Goal: Task Accomplishment & Management: Use online tool/utility

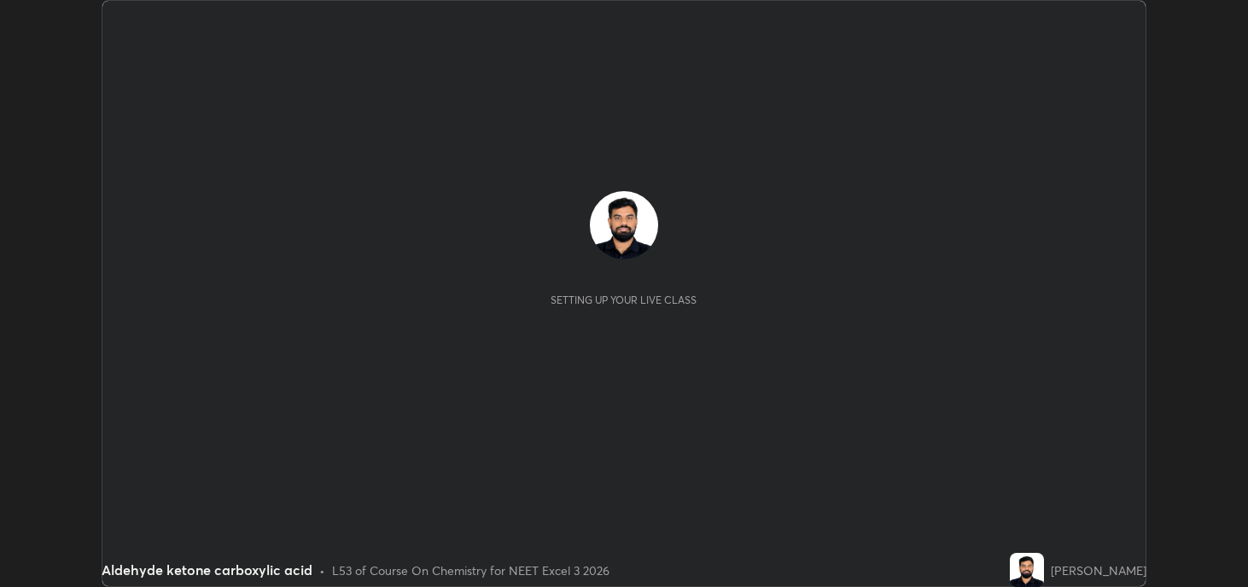
scroll to position [587, 1247]
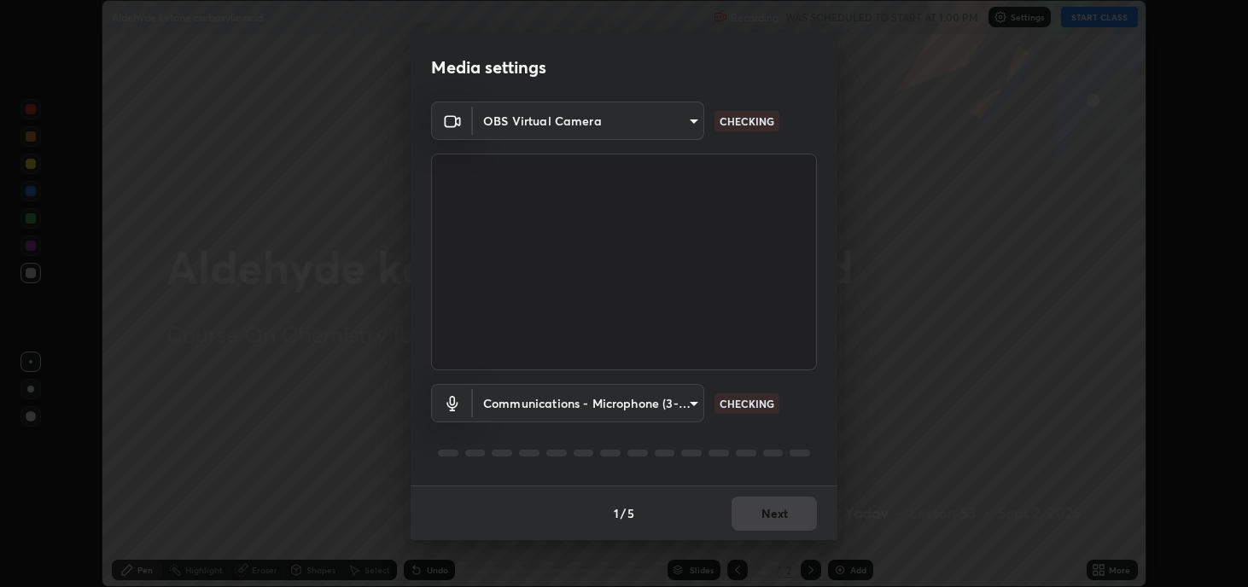
type input "2c59b190f107927fcb55c6cdfe149e37458de3dbae8a46ba74a2f9008a67dca9"
type input "communications"
click at [785, 515] on div "1 / 5 Next" at bounding box center [624, 513] width 427 height 55
click at [742, 121] on p "NO FEED" at bounding box center [742, 121] width 44 height 15
click at [686, 125] on body "Erase all Aldehyde ketone carboxylic acid Recording WAS SCHEDULED TO START AT 1…" at bounding box center [624, 293] width 1248 height 587
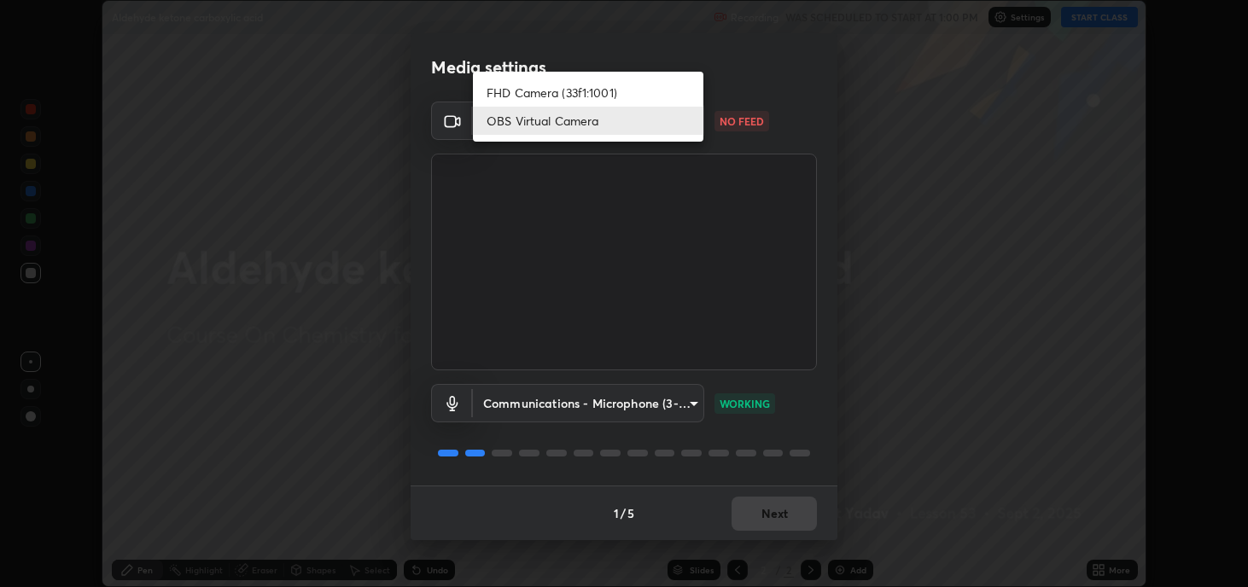
click at [626, 96] on li "FHD Camera (33f1:1001)" at bounding box center [588, 93] width 230 height 28
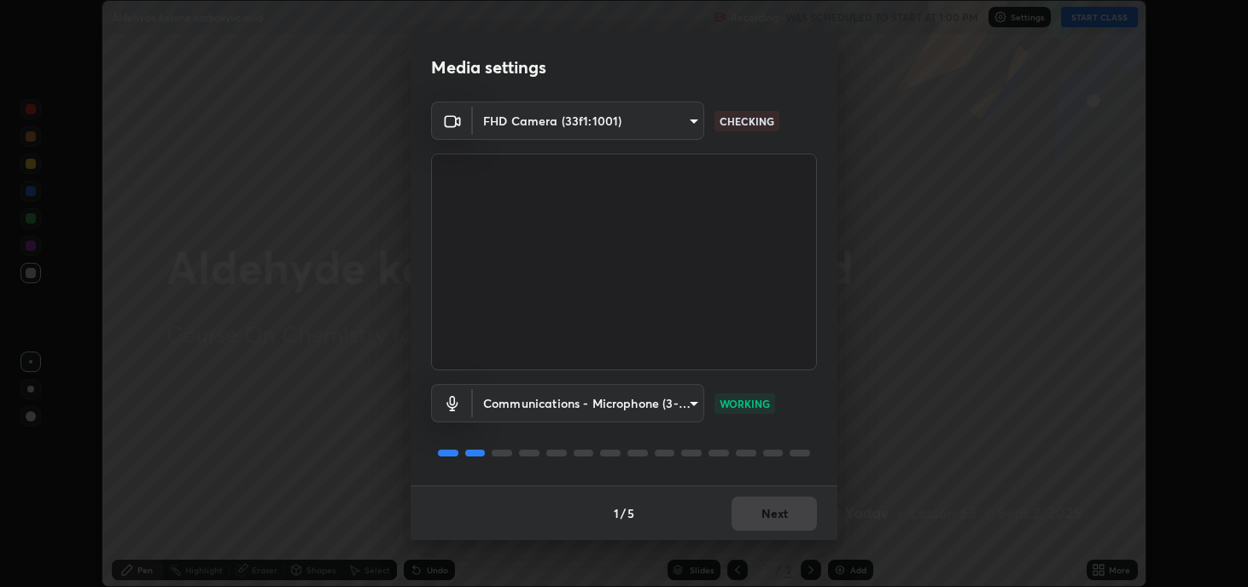
click at [690, 123] on body "Erase all Aldehyde ketone carboxylic acid Recording WAS SCHEDULED TO START AT 1…" at bounding box center [624, 293] width 1248 height 587
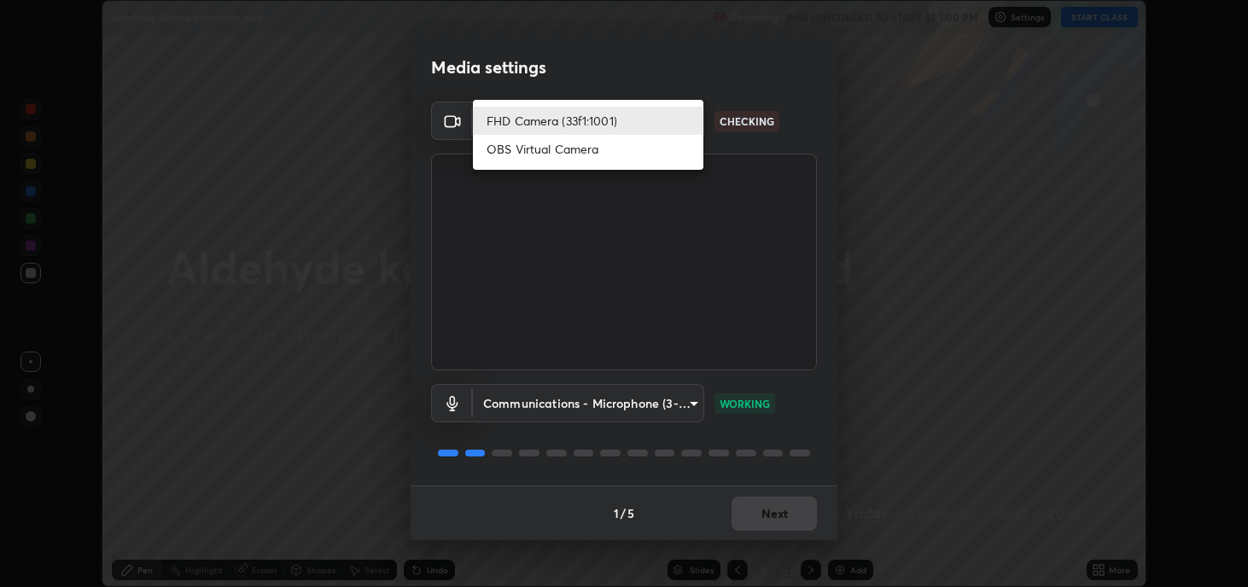
click at [603, 155] on li "OBS Virtual Camera" at bounding box center [588, 149] width 230 height 28
type input "2c59b190f107927fcb55c6cdfe149e37458de3dbae8a46ba74a2f9008a67dca9"
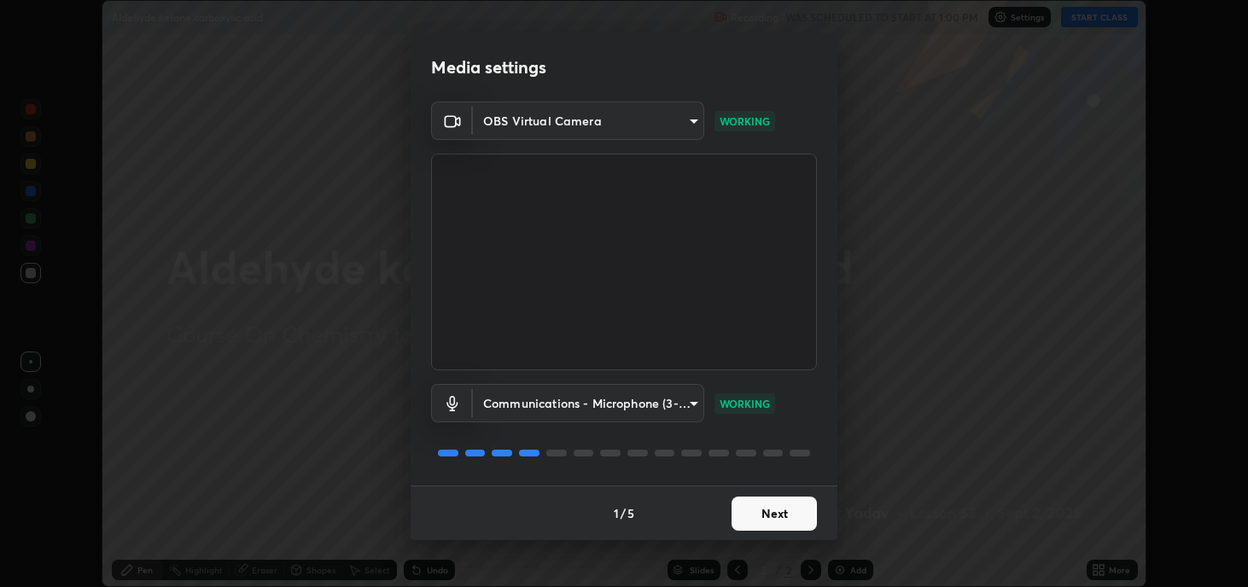
click at [773, 512] on button "Next" at bounding box center [774, 514] width 85 height 34
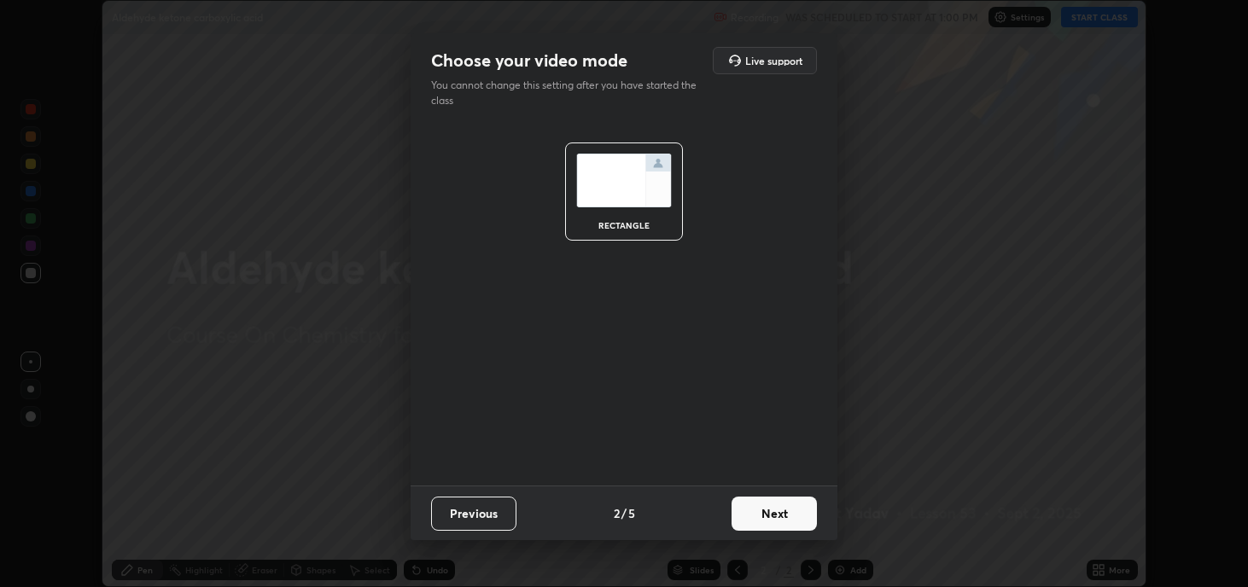
click at [774, 510] on button "Next" at bounding box center [774, 514] width 85 height 34
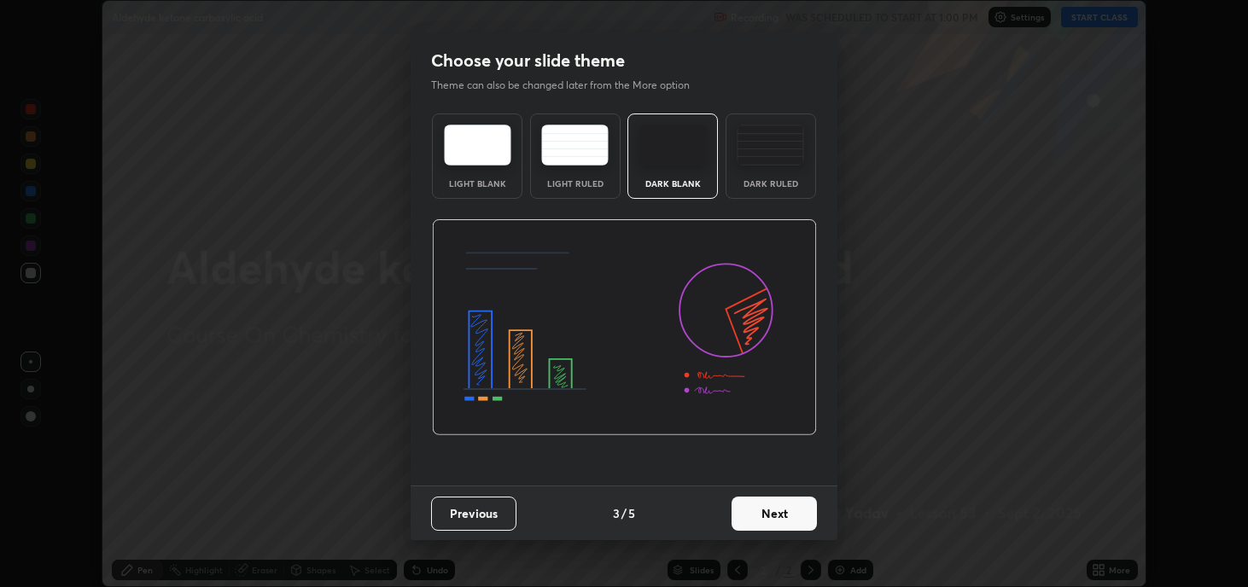
click at [785, 510] on button "Next" at bounding box center [774, 514] width 85 height 34
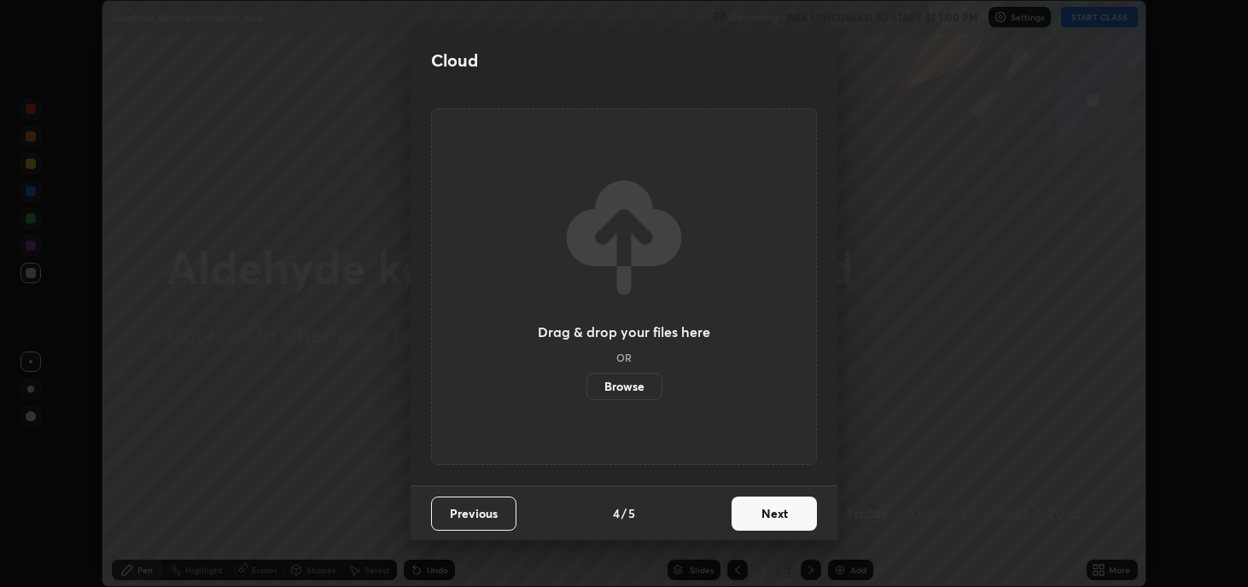
click at [778, 513] on button "Next" at bounding box center [774, 514] width 85 height 34
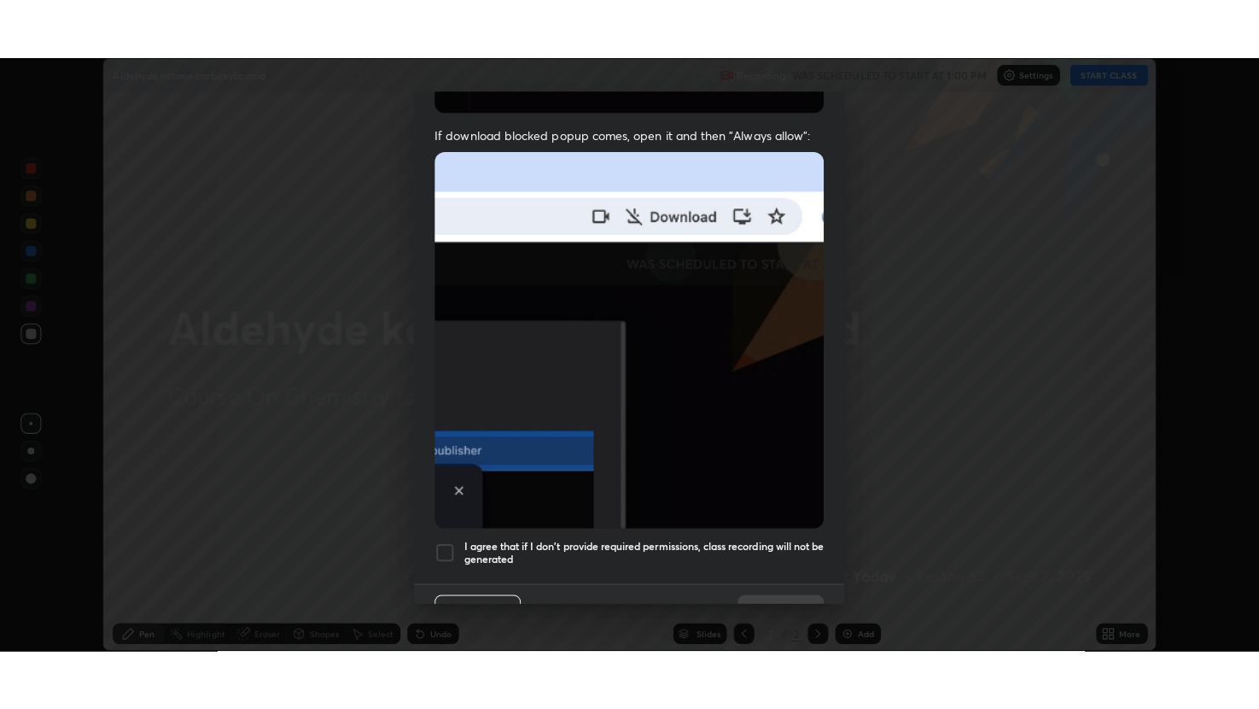
scroll to position [346, 0]
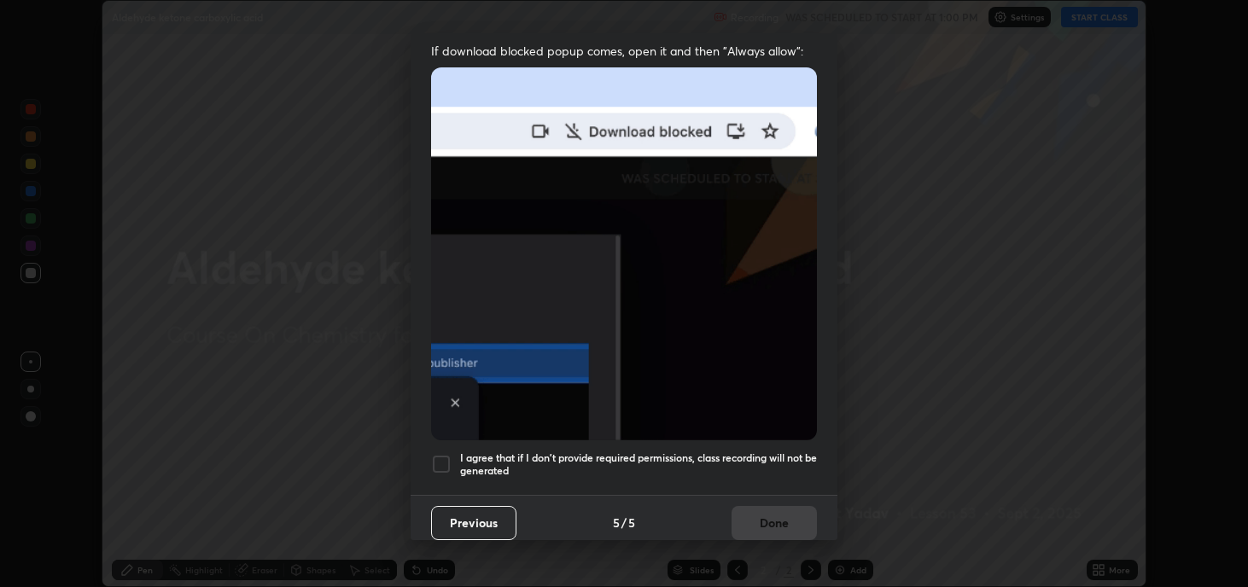
click at [484, 452] on h5 "I agree that if I don't provide required permissions, class recording will not …" at bounding box center [638, 465] width 357 height 26
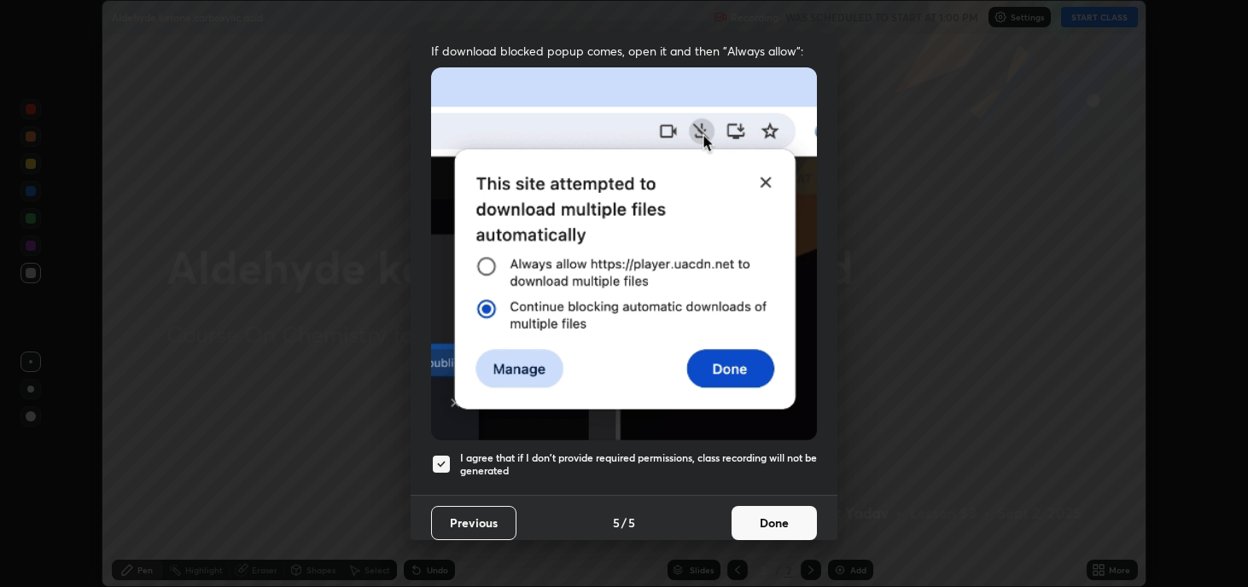
click at [778, 523] on button "Done" at bounding box center [774, 523] width 85 height 34
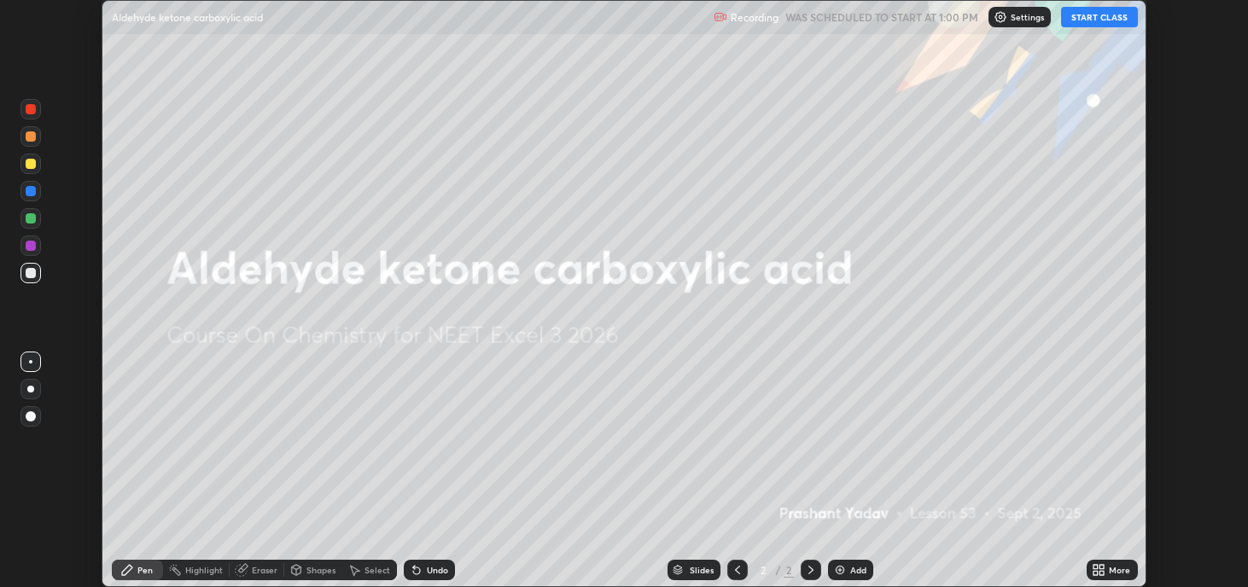
click at [1117, 13] on button "START CLASS" at bounding box center [1099, 17] width 77 height 20
click at [1110, 562] on div "More" at bounding box center [1112, 570] width 51 height 20
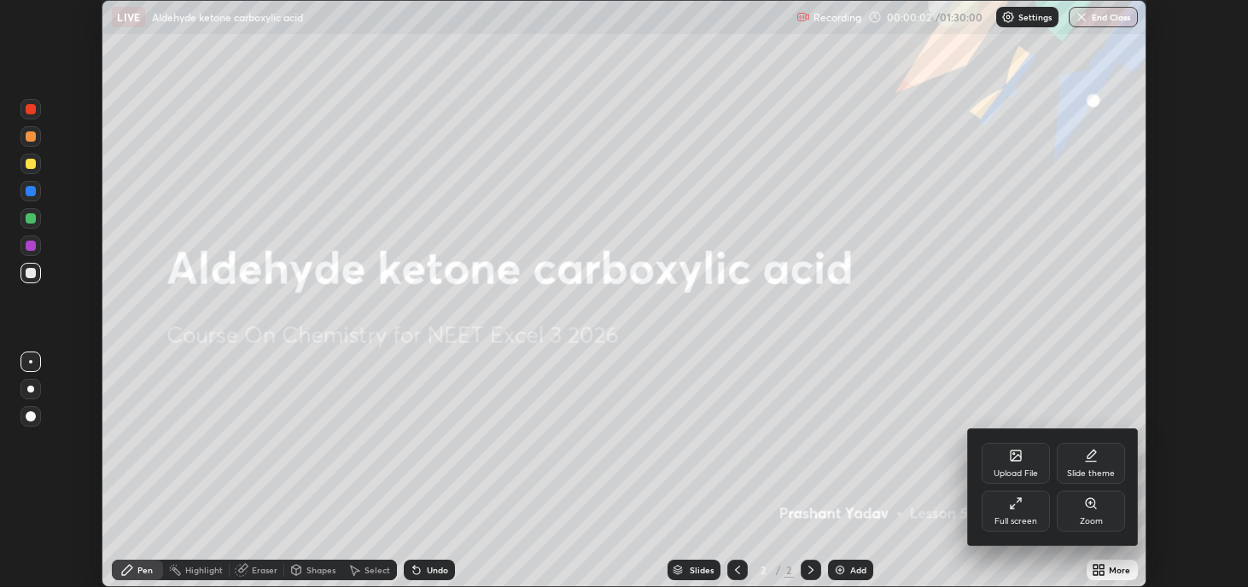
click at [1010, 512] on div "Full screen" at bounding box center [1016, 511] width 68 height 41
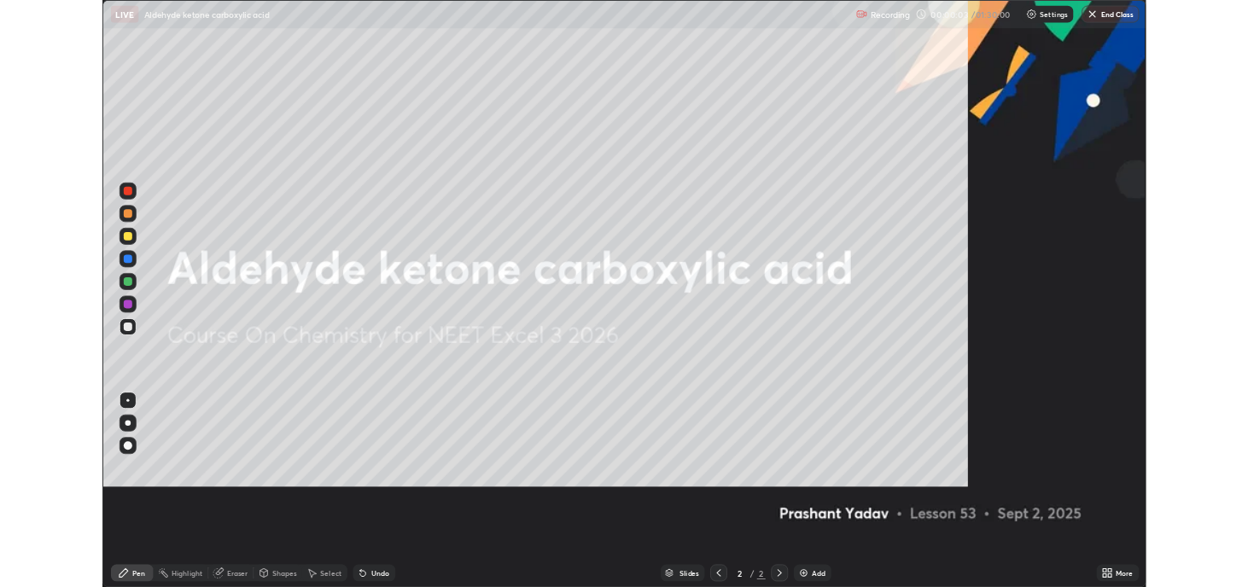
scroll to position [709, 1259]
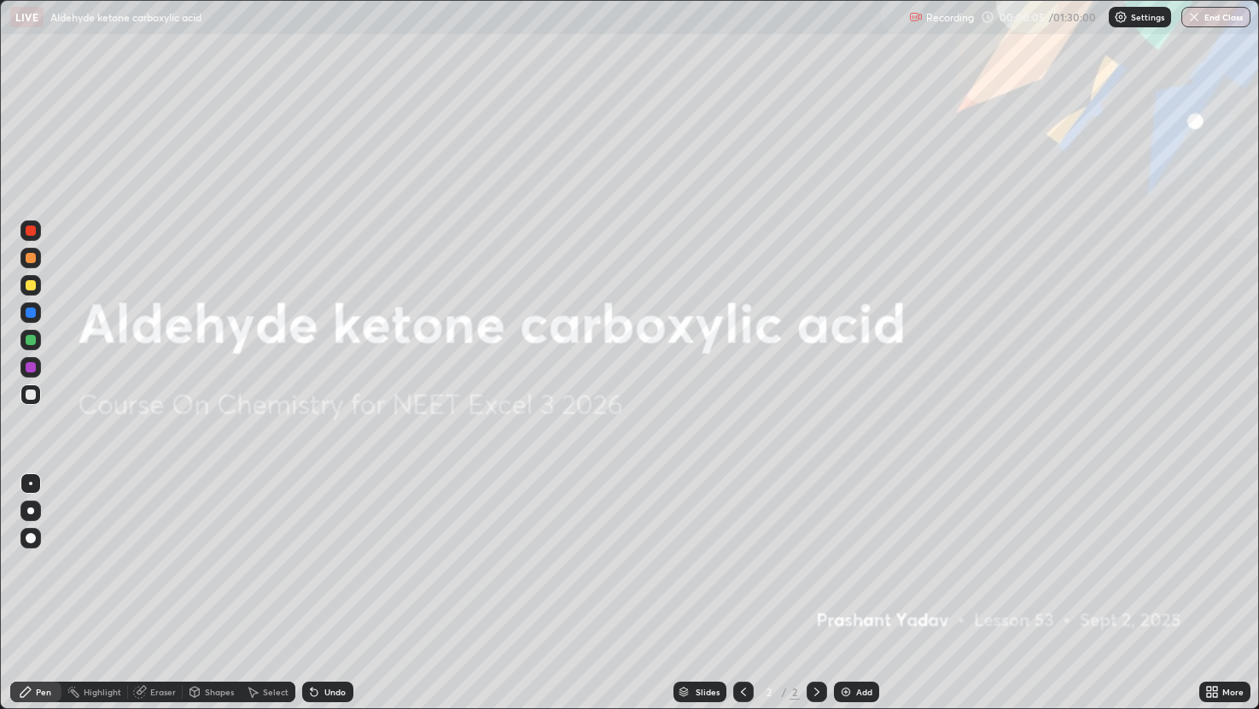
click at [864, 586] on div "Add" at bounding box center [864, 691] width 16 height 9
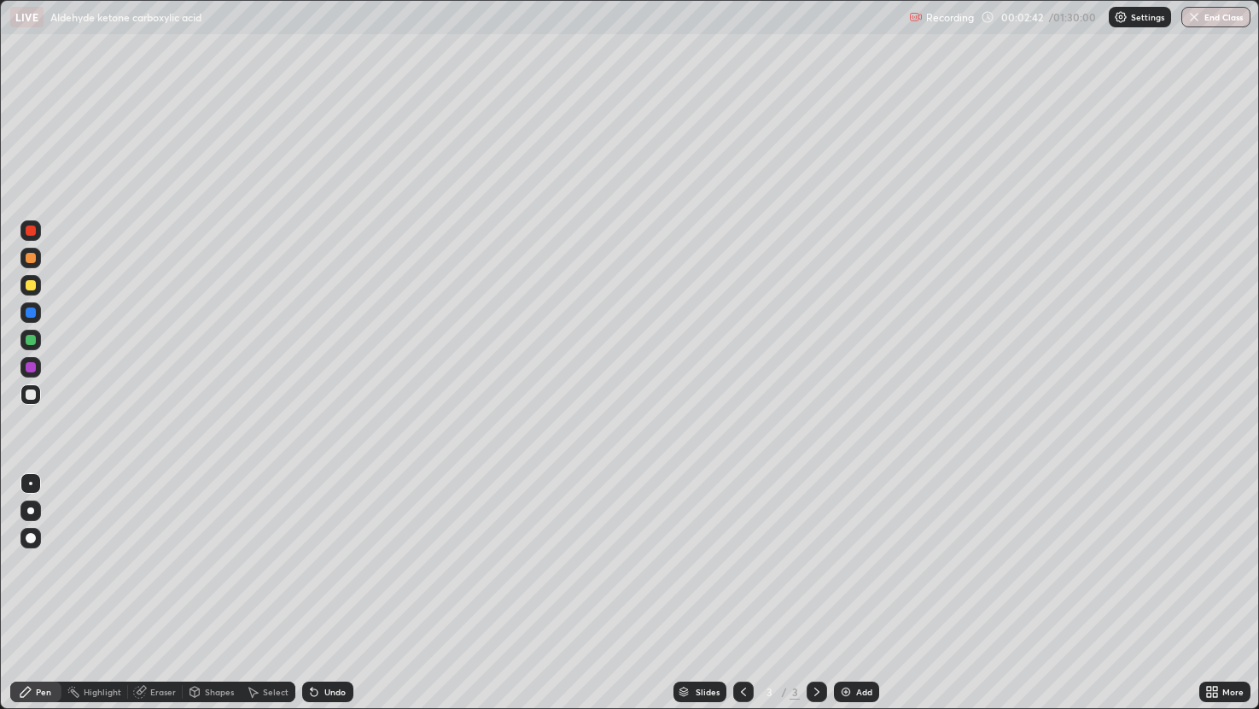
click at [849, 586] on img at bounding box center [846, 692] width 14 height 14
click at [339, 586] on div "Undo" at bounding box center [327, 691] width 51 height 20
click at [336, 586] on div "Undo" at bounding box center [334, 691] width 21 height 9
click at [341, 586] on div "Undo" at bounding box center [334, 691] width 21 height 9
click at [335, 586] on div "Undo" at bounding box center [327, 691] width 51 height 20
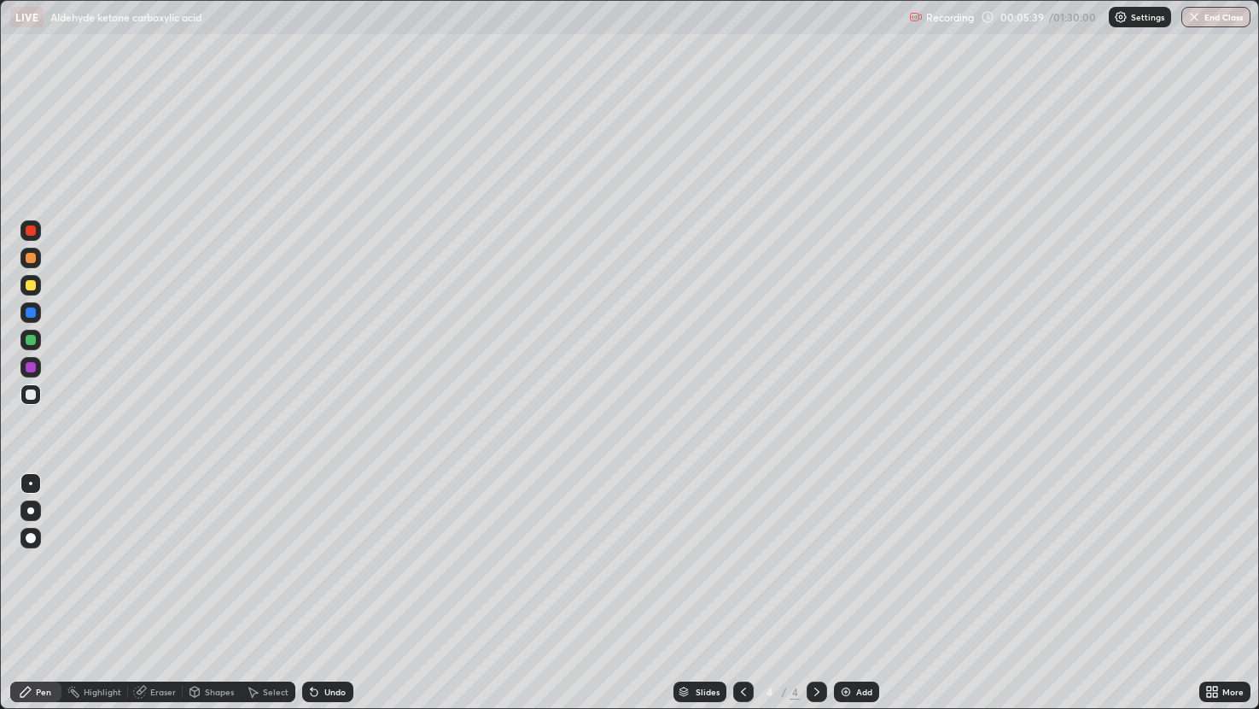
click at [858, 586] on div "Add" at bounding box center [864, 691] width 16 height 9
click at [341, 586] on div "Undo" at bounding box center [334, 691] width 21 height 9
click at [325, 586] on div "Undo" at bounding box center [327, 691] width 51 height 20
click at [313, 586] on div "Undo" at bounding box center [327, 691] width 51 height 20
click at [318, 586] on icon at bounding box center [314, 692] width 14 height 14
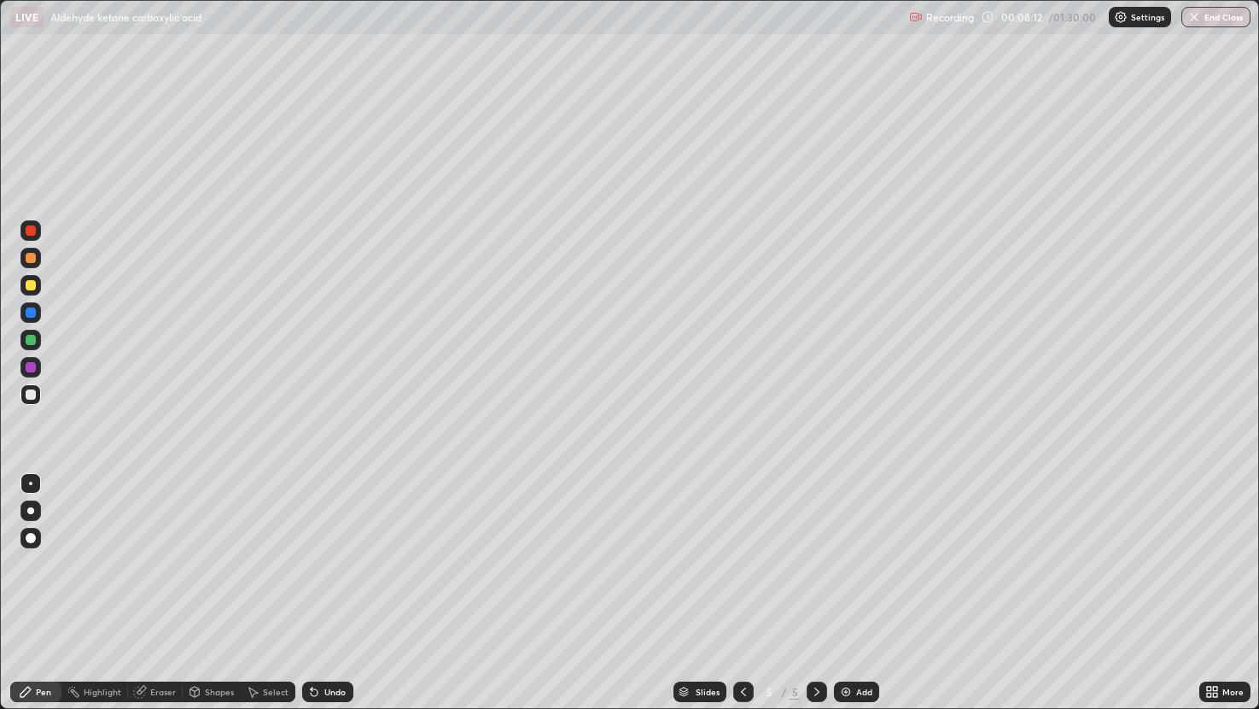
click at [324, 586] on div "Undo" at bounding box center [334, 691] width 21 height 9
click at [322, 586] on div "Undo" at bounding box center [327, 691] width 51 height 20
click at [320, 586] on div "Undo" at bounding box center [327, 691] width 51 height 20
click at [848, 586] on img at bounding box center [846, 692] width 14 height 14
click at [735, 586] on div at bounding box center [743, 691] width 20 height 20
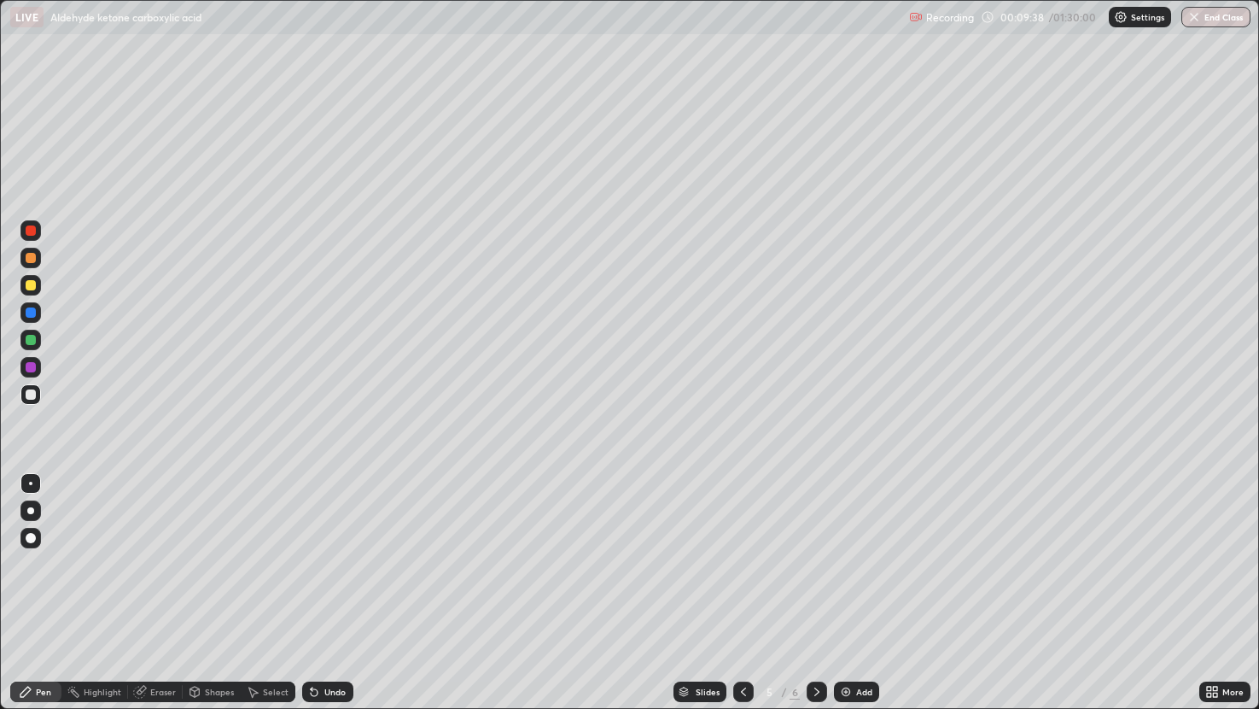
click at [849, 586] on img at bounding box center [846, 692] width 14 height 14
click at [31, 259] on div at bounding box center [31, 258] width 10 height 10
click at [318, 586] on icon at bounding box center [314, 692] width 14 height 14
click at [324, 586] on div "Undo" at bounding box center [334, 691] width 21 height 9
click at [326, 586] on div "Undo" at bounding box center [327, 691] width 51 height 20
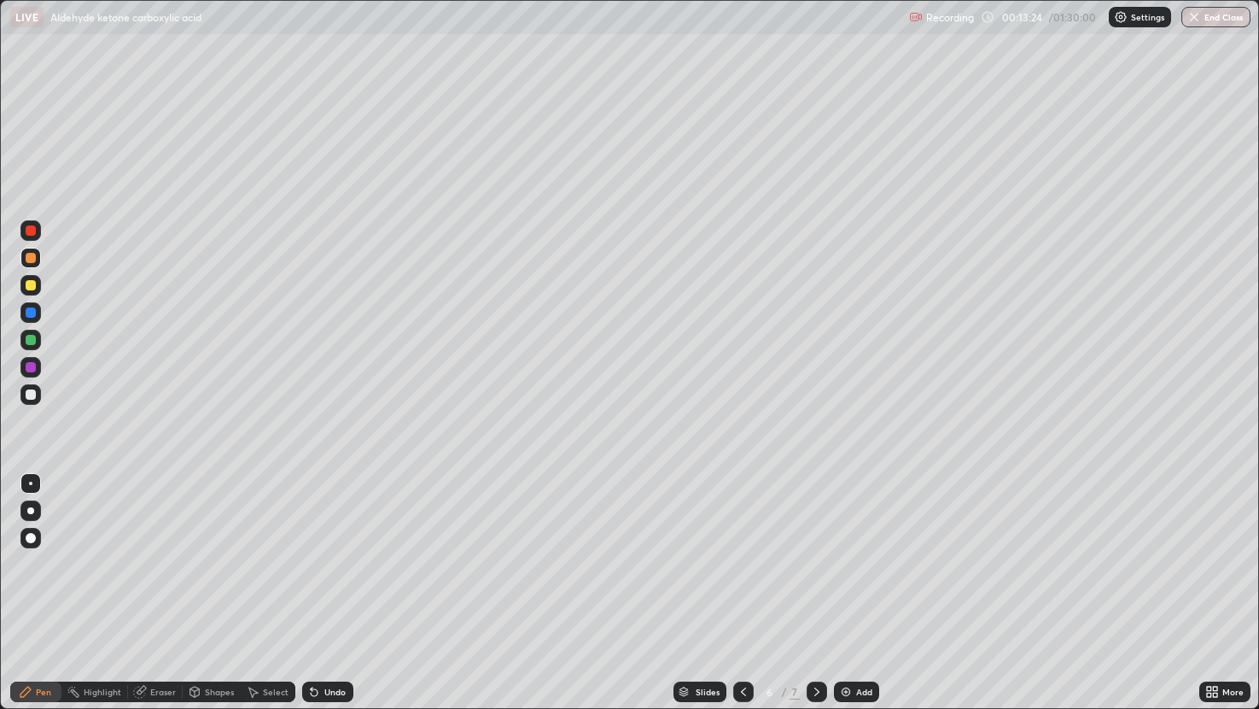
click at [326, 586] on div "Undo" at bounding box center [327, 691] width 51 height 20
click at [320, 586] on div "Undo" at bounding box center [327, 691] width 51 height 20
click at [311, 586] on icon at bounding box center [312, 688] width 2 height 2
click at [312, 586] on icon at bounding box center [314, 692] width 7 height 7
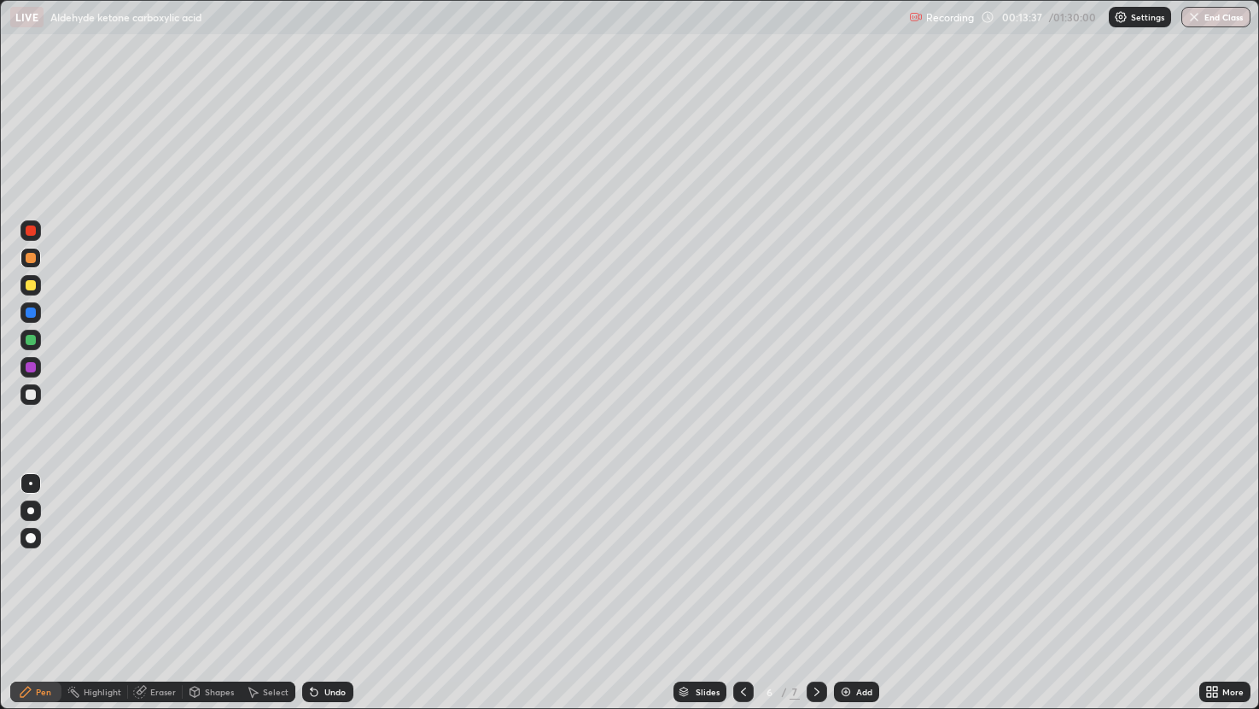
click at [335, 586] on div "Undo" at bounding box center [334, 691] width 21 height 9
click at [866, 586] on div "Add" at bounding box center [864, 691] width 16 height 9
click at [324, 586] on div "Undo" at bounding box center [327, 691] width 51 height 20
click at [324, 586] on div "Undo" at bounding box center [334, 691] width 21 height 9
click at [325, 586] on div "Undo" at bounding box center [327, 691] width 51 height 20
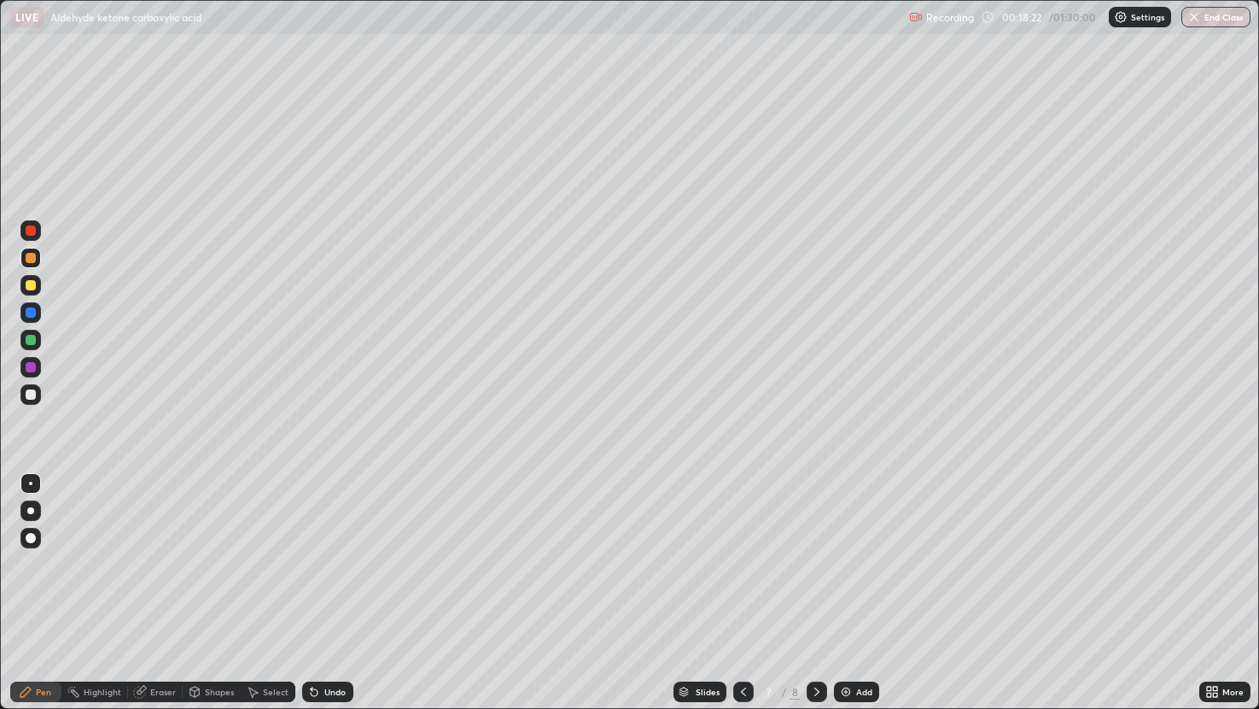
click at [873, 586] on div "Add" at bounding box center [856, 691] width 45 height 20
click at [742, 586] on icon at bounding box center [743, 691] width 5 height 9
click at [809, 586] on div at bounding box center [817, 691] width 20 height 34
click at [332, 586] on div "Undo" at bounding box center [334, 691] width 21 height 9
click at [333, 586] on div "Undo" at bounding box center [327, 691] width 51 height 20
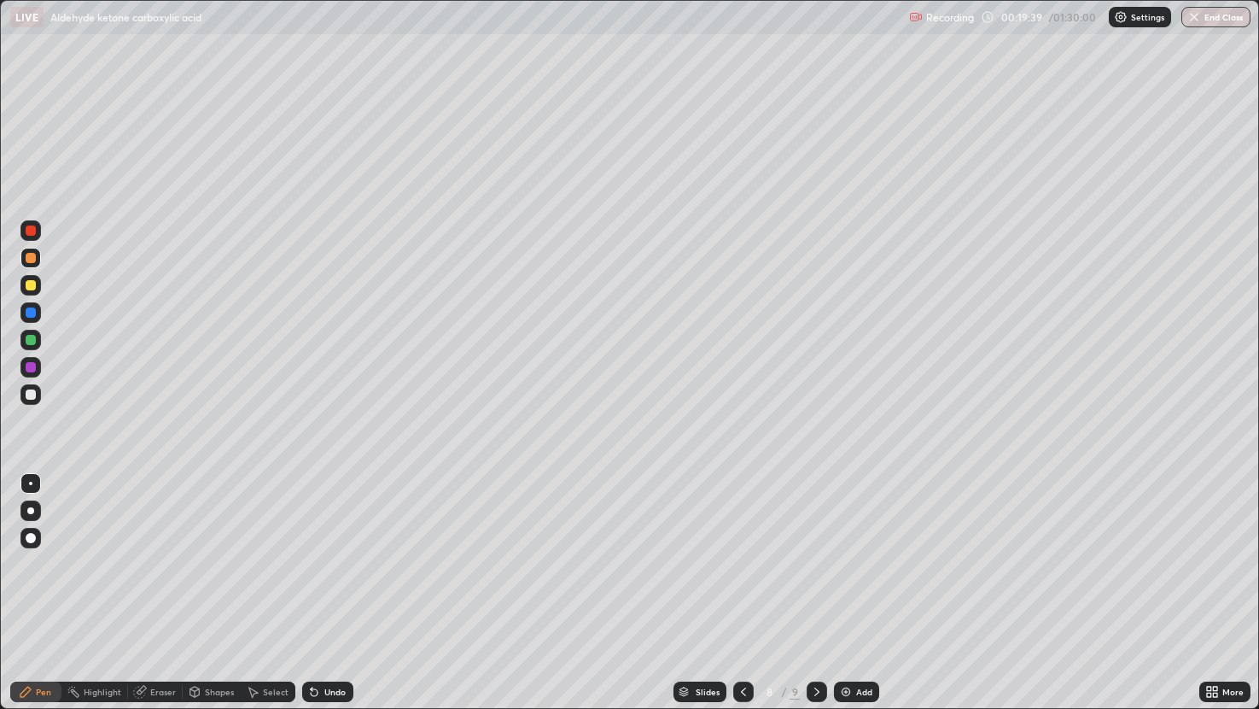
click at [313, 586] on div "Undo" at bounding box center [327, 691] width 51 height 20
click at [315, 586] on icon at bounding box center [314, 692] width 7 height 7
click at [319, 586] on icon at bounding box center [314, 692] width 14 height 14
click at [319, 586] on div "Undo" at bounding box center [327, 691] width 51 height 20
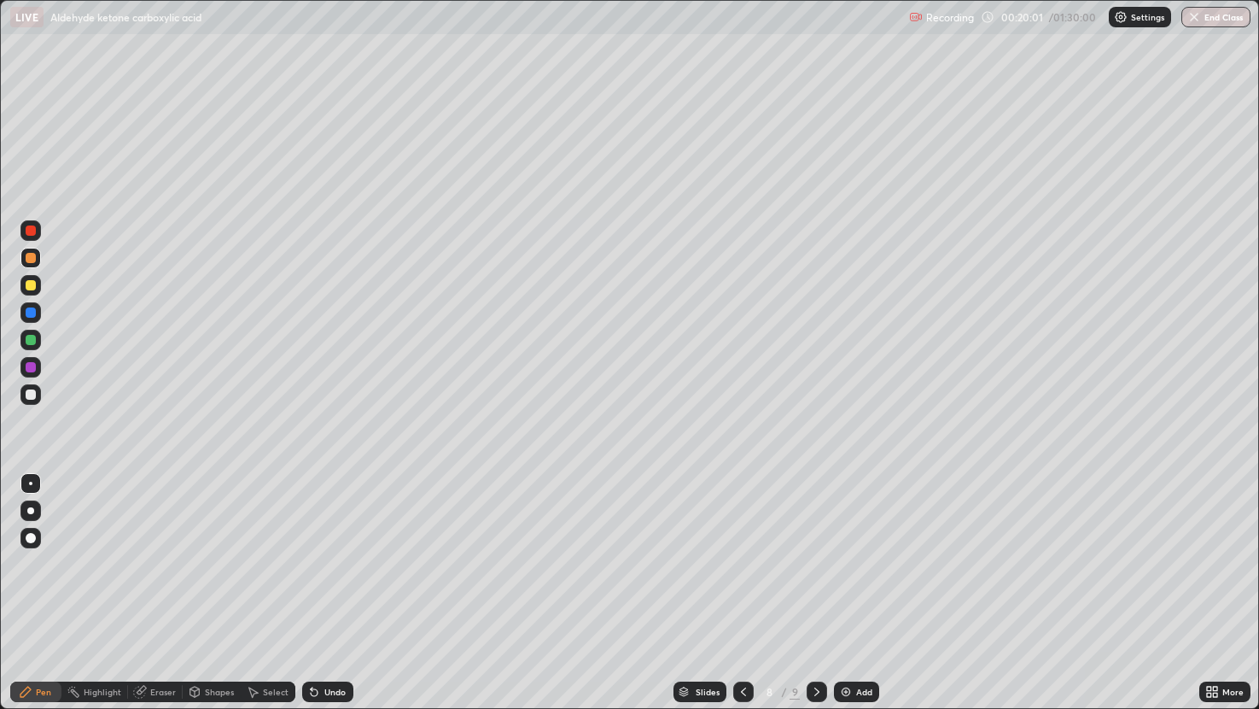
click at [322, 586] on div "Undo" at bounding box center [327, 691] width 51 height 20
click at [325, 586] on div "Undo" at bounding box center [327, 691] width 51 height 20
click at [321, 586] on div "Undo" at bounding box center [327, 691] width 51 height 20
click at [324, 586] on div "Undo" at bounding box center [327, 691] width 51 height 20
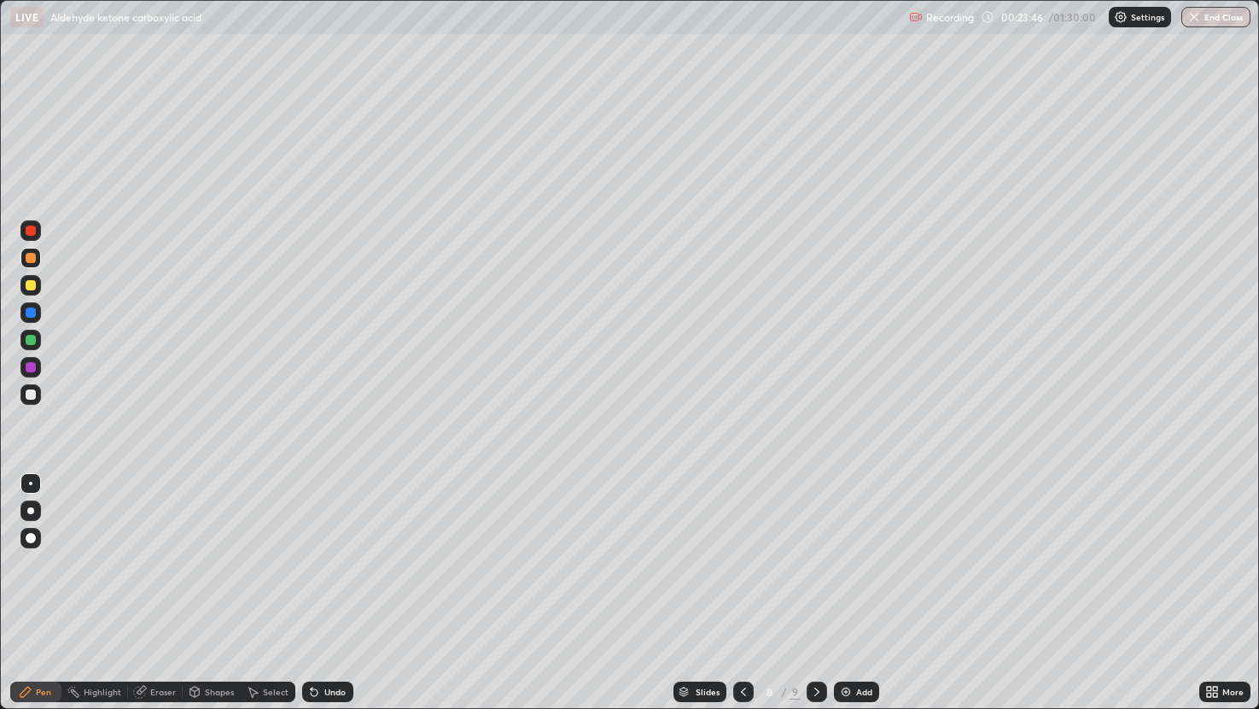
click at [855, 586] on div "Add" at bounding box center [856, 691] width 45 height 20
click at [741, 586] on icon at bounding box center [744, 692] width 14 height 14
click at [814, 586] on icon at bounding box center [818, 692] width 14 height 14
click at [847, 586] on div "Add" at bounding box center [857, 691] width 45 height 20
click at [331, 586] on div "Undo" at bounding box center [334, 691] width 21 height 9
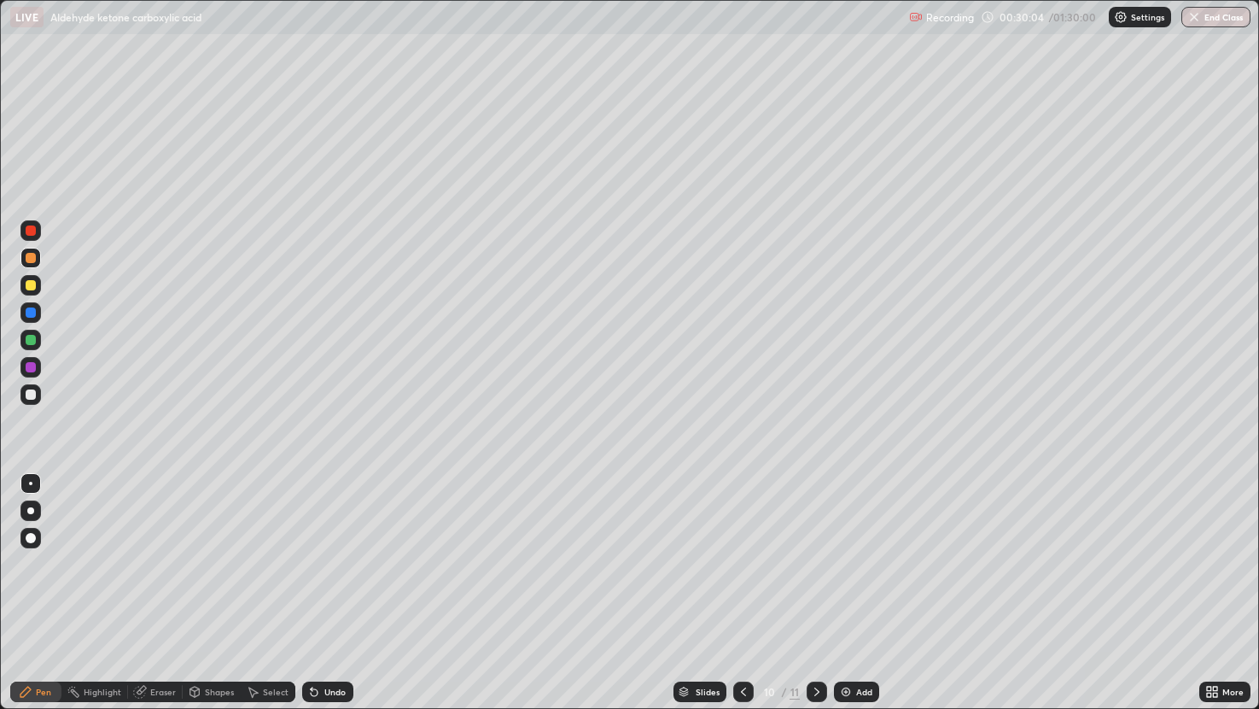
click at [339, 586] on div "Undo" at bounding box center [334, 691] width 21 height 9
click at [335, 586] on div "Undo" at bounding box center [334, 691] width 21 height 9
click at [328, 586] on div "Undo" at bounding box center [334, 691] width 21 height 9
click at [324, 586] on div "Undo" at bounding box center [334, 691] width 21 height 9
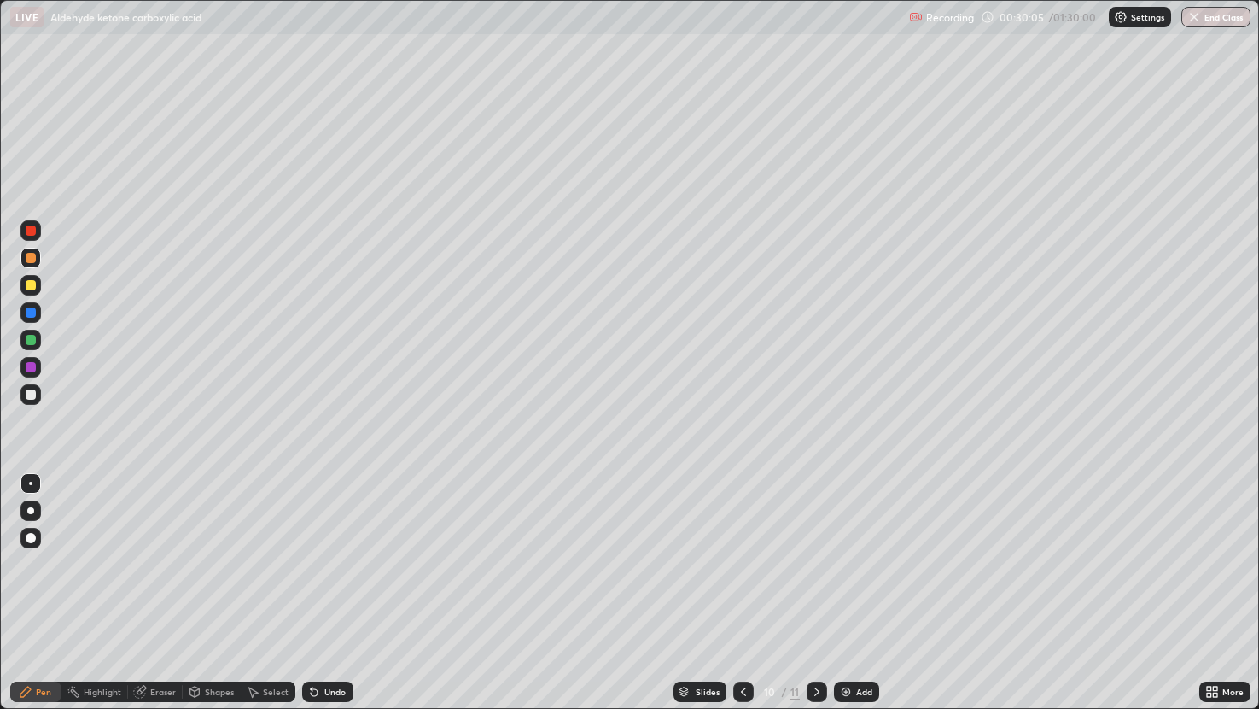
click at [325, 586] on div "Undo" at bounding box center [334, 691] width 21 height 9
click at [846, 586] on img at bounding box center [846, 692] width 14 height 14
click at [850, 586] on img at bounding box center [846, 692] width 14 height 14
click at [340, 586] on div "Undo" at bounding box center [334, 691] width 21 height 9
click at [1204, 25] on button "End Class" at bounding box center [1215, 17] width 69 height 20
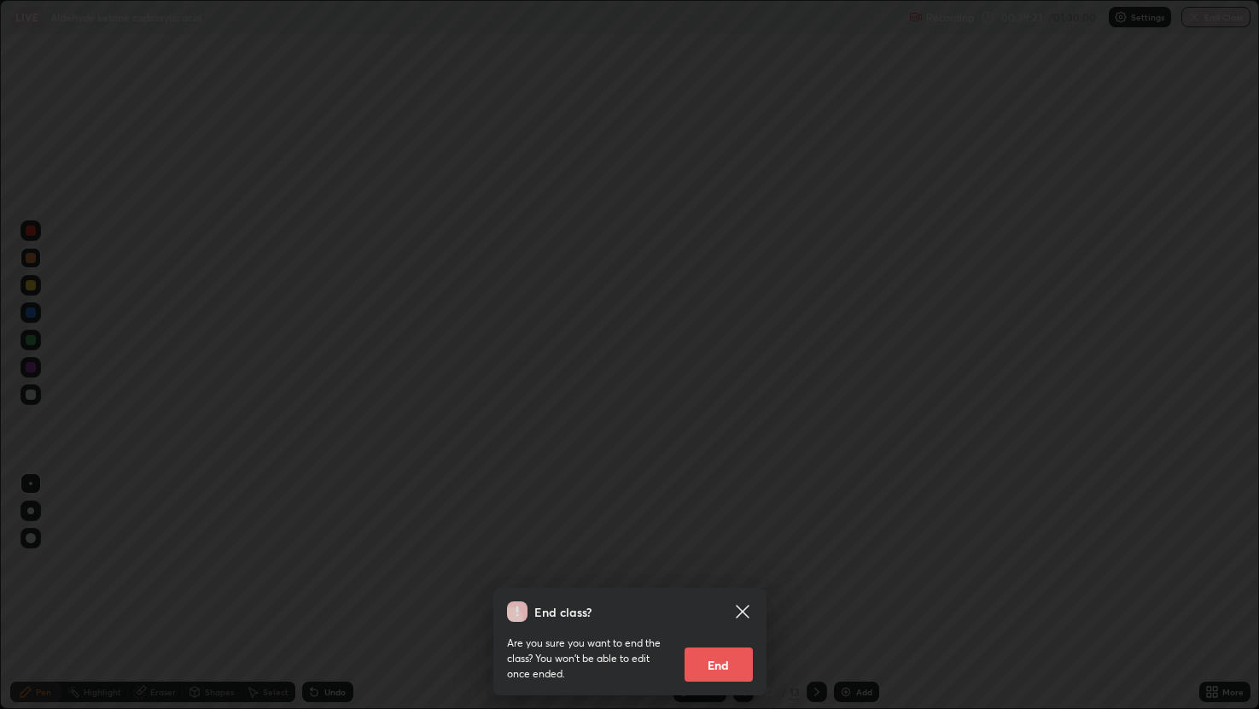
click at [729, 586] on button "End" at bounding box center [719, 664] width 68 height 34
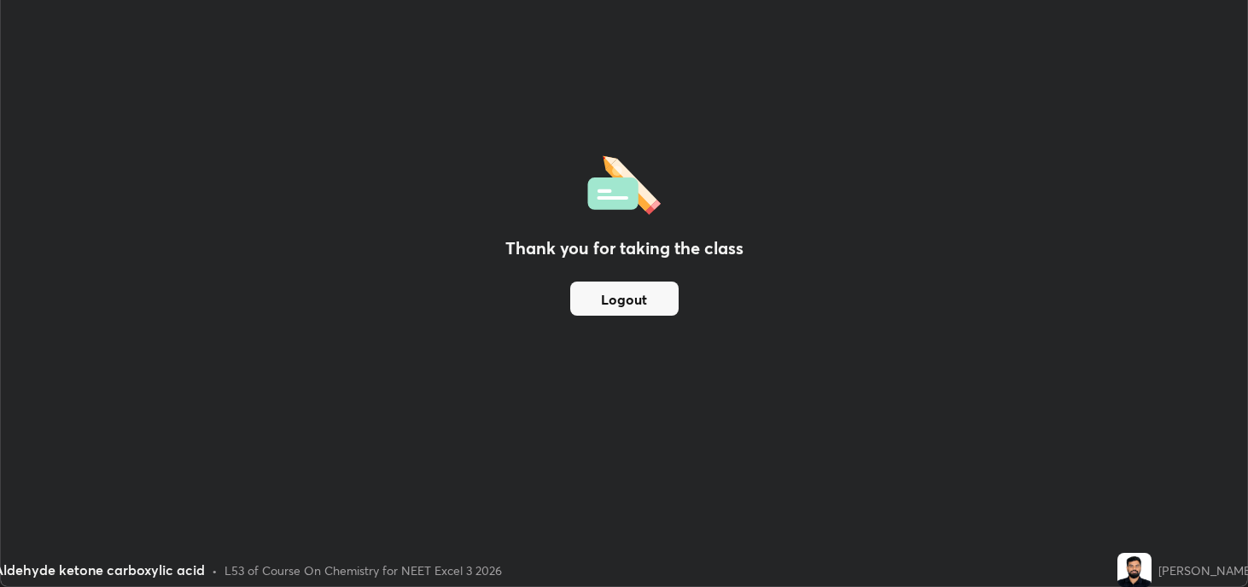
scroll to position [84779, 84117]
